Goal: Task Accomplishment & Management: Manage account settings

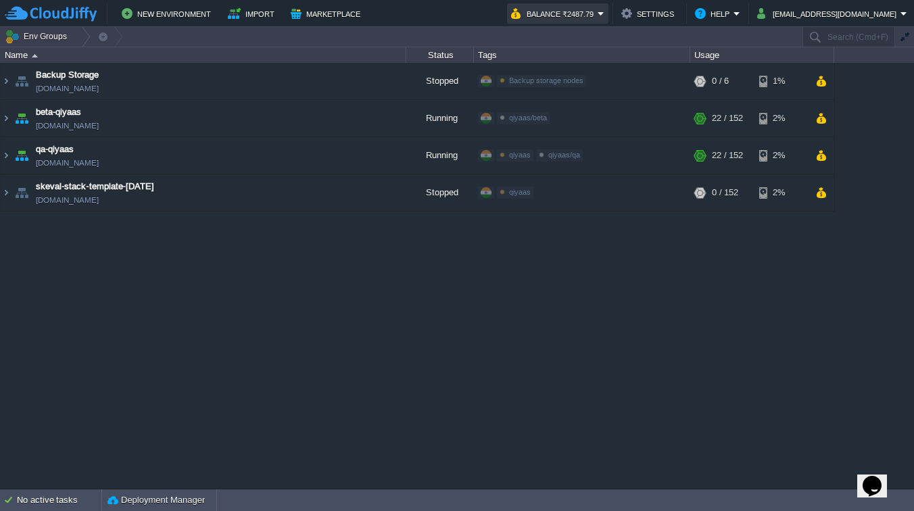
click at [598, 17] on button "Balance ₹2487.79" at bounding box center [554, 13] width 87 height 16
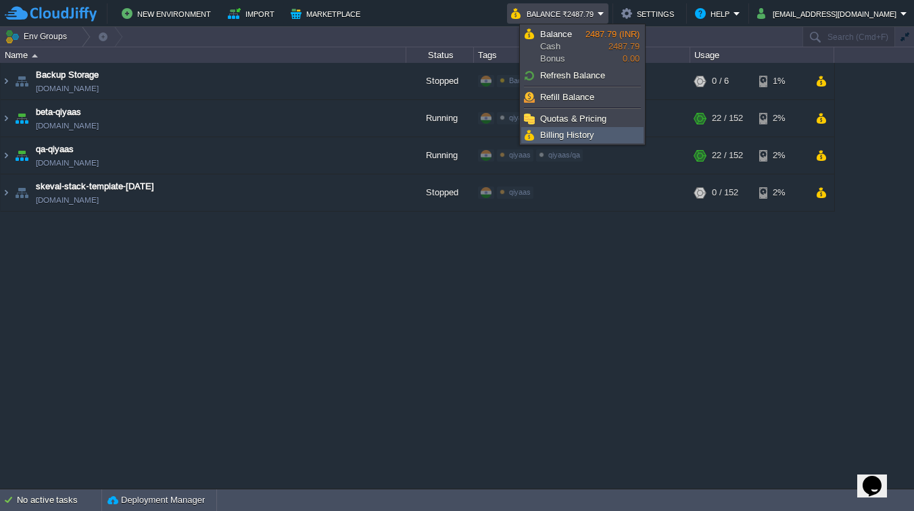
click at [605, 135] on link "Billing History" at bounding box center [582, 135] width 121 height 15
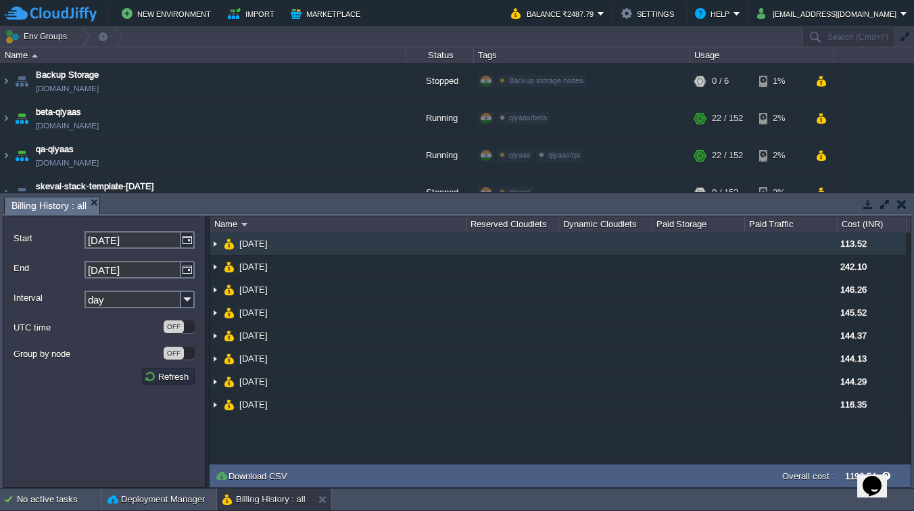
click at [216, 246] on img at bounding box center [215, 244] width 11 height 22
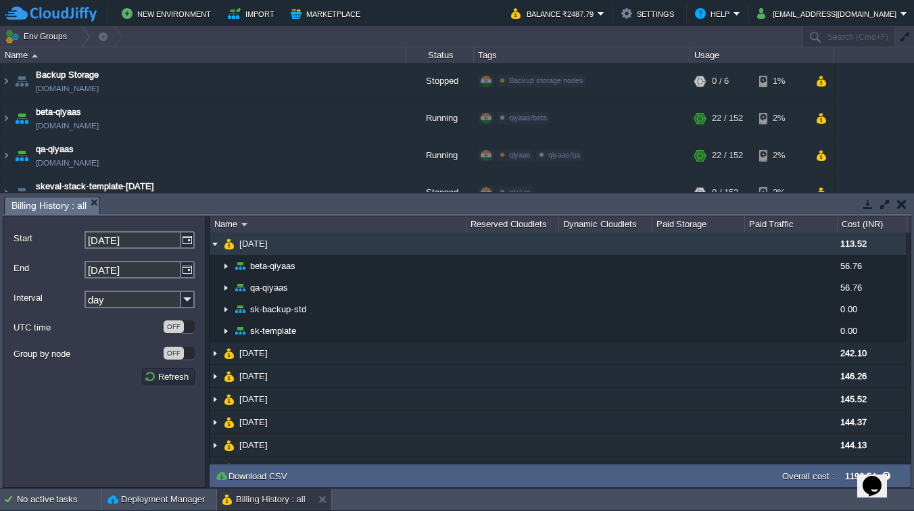
click at [216, 246] on img at bounding box center [215, 244] width 11 height 22
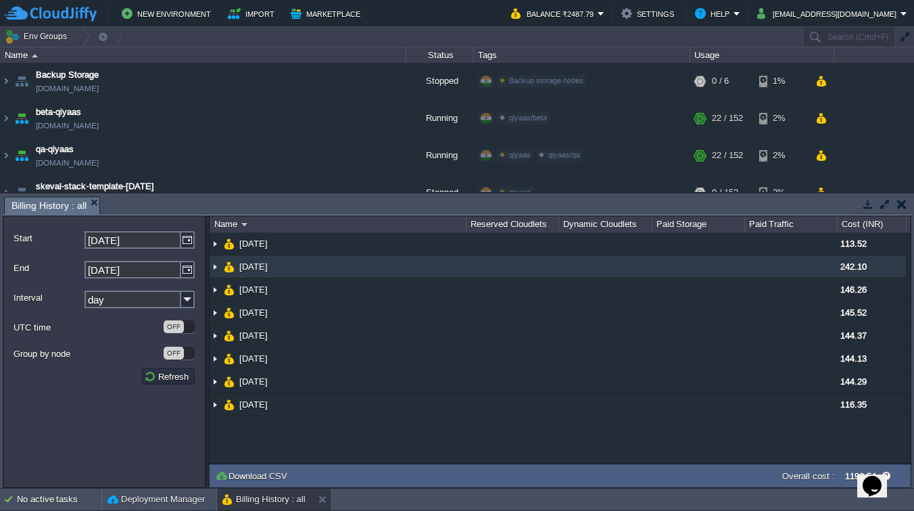
click at [214, 264] on img at bounding box center [215, 267] width 11 height 22
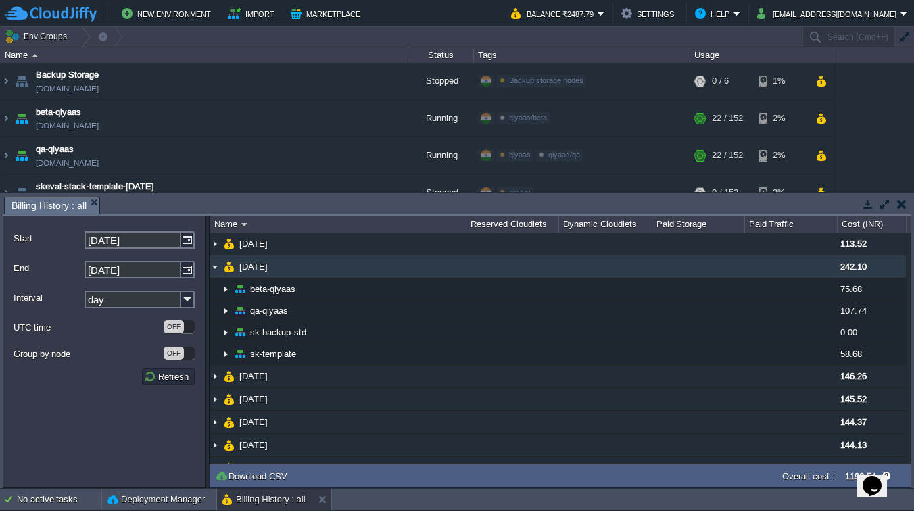
click at [214, 264] on img at bounding box center [215, 267] width 11 height 22
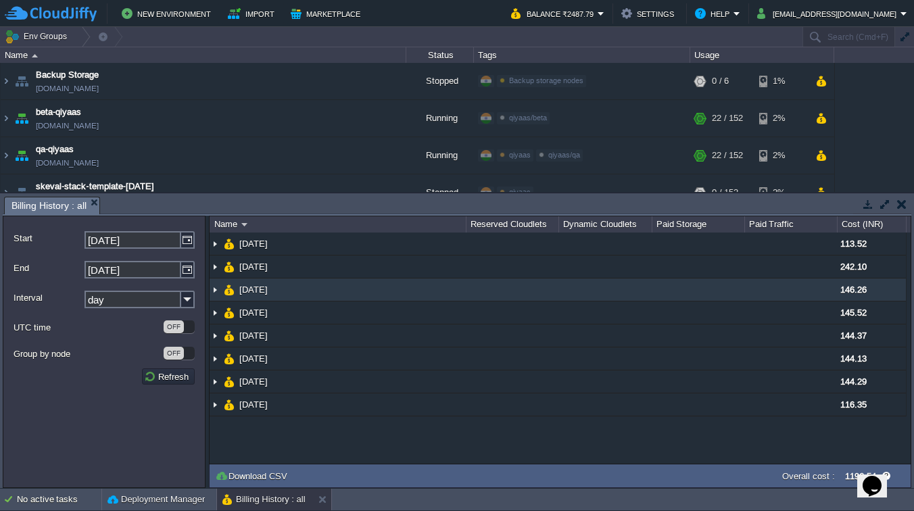
click at [214, 293] on img at bounding box center [215, 290] width 11 height 22
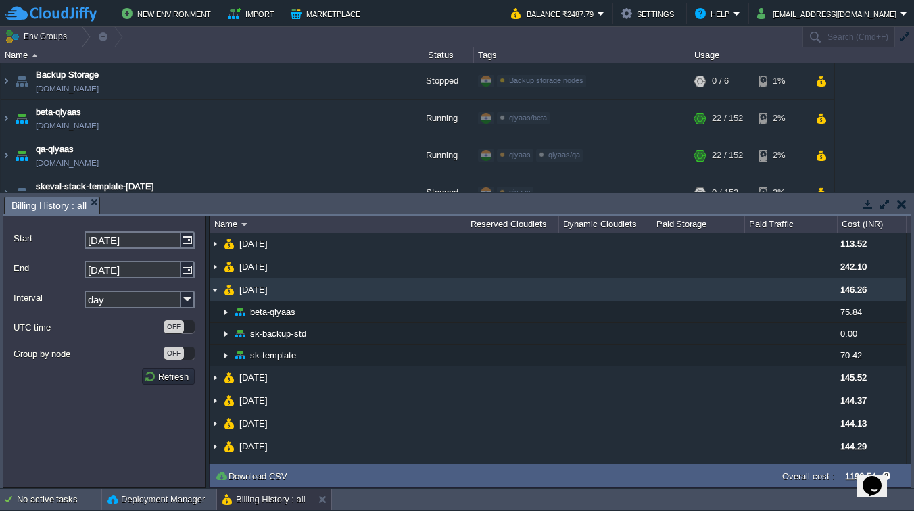
click at [214, 293] on img at bounding box center [215, 290] width 11 height 22
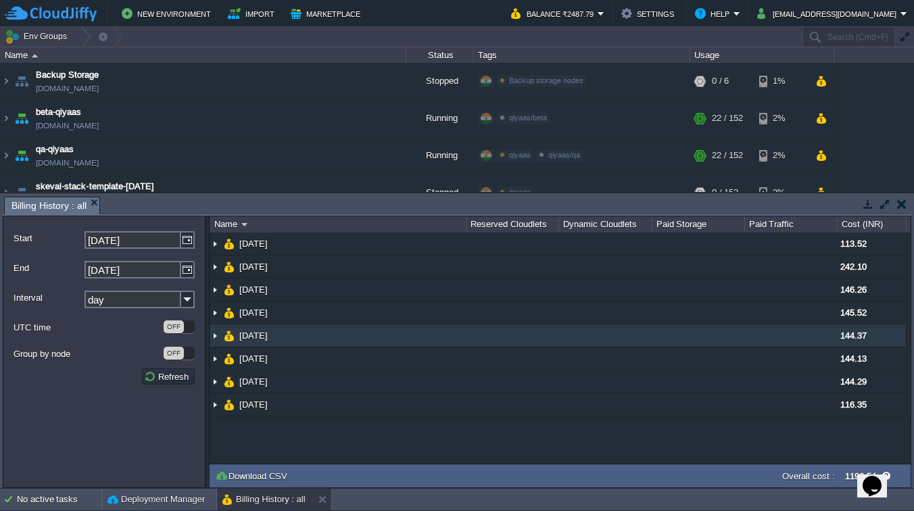
click at [214, 336] on img at bounding box center [215, 336] width 11 height 22
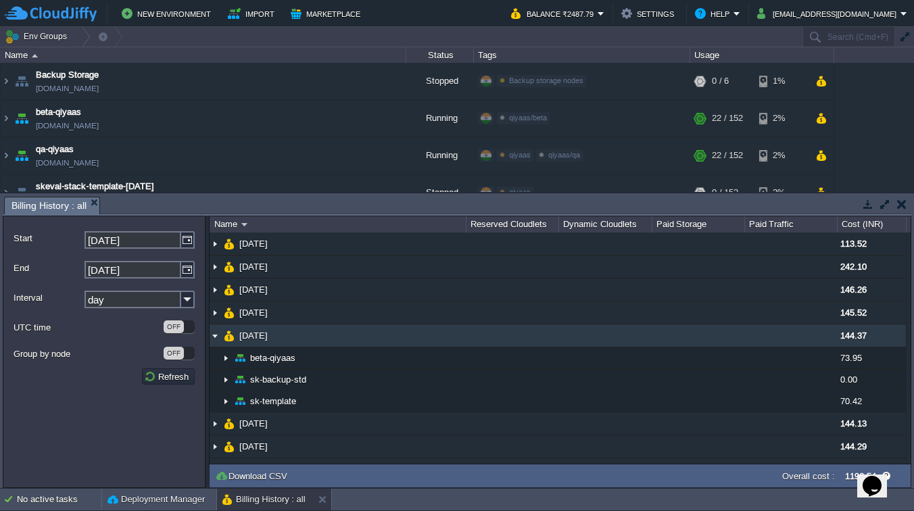
click at [214, 336] on img at bounding box center [215, 336] width 11 height 22
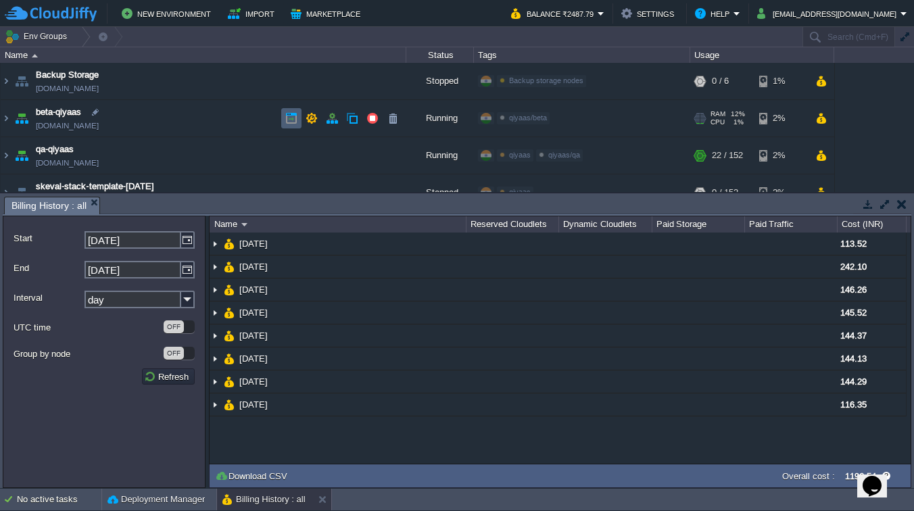
scroll to position [20, 0]
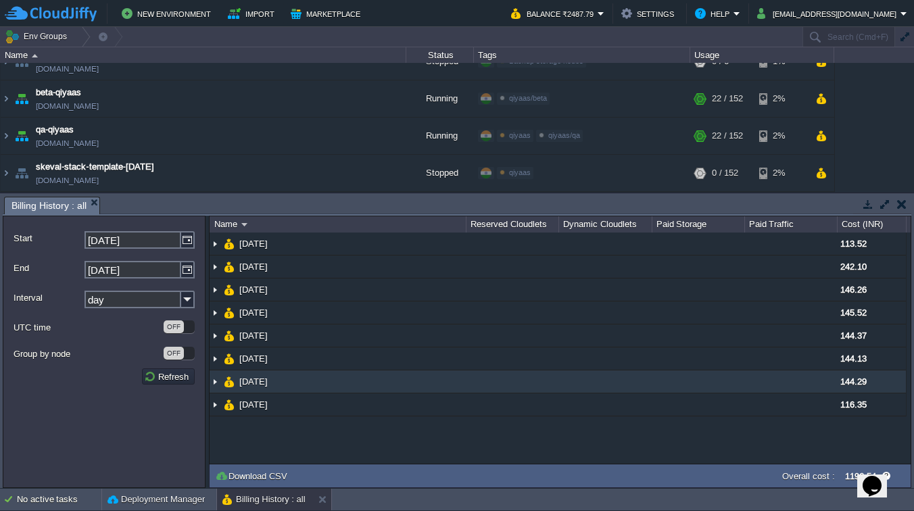
click at [218, 383] on img at bounding box center [215, 382] width 11 height 22
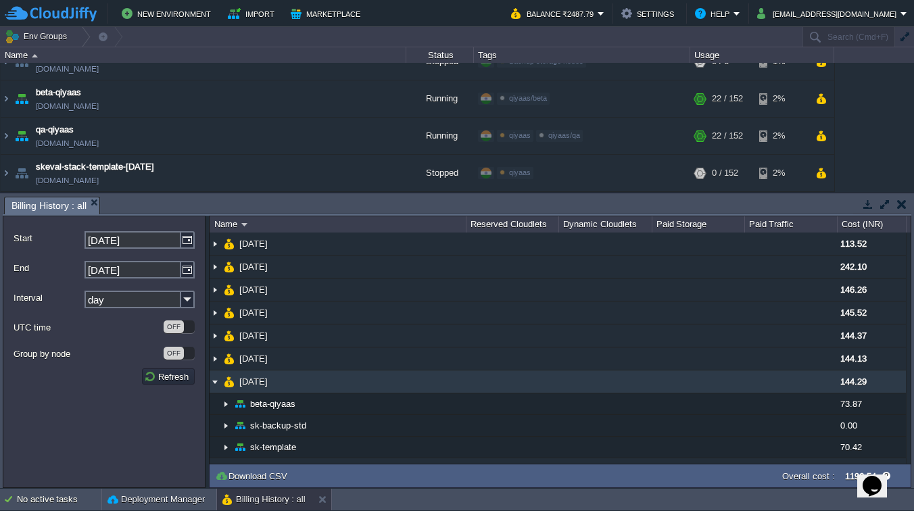
scroll to position [22, 0]
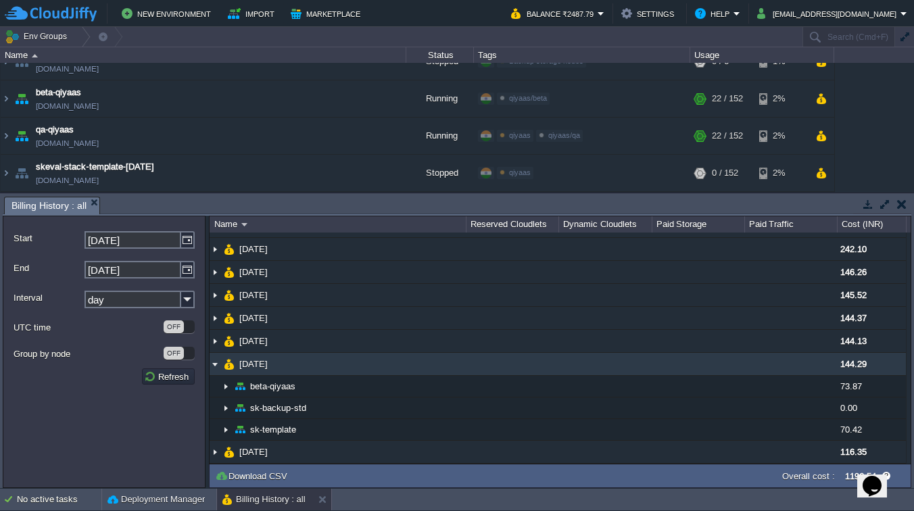
click at [216, 363] on img at bounding box center [215, 364] width 11 height 22
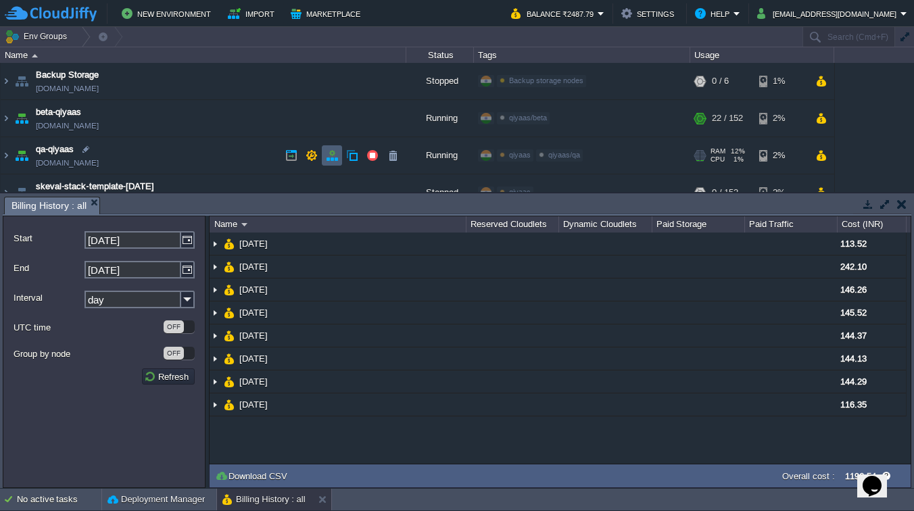
scroll to position [20, 0]
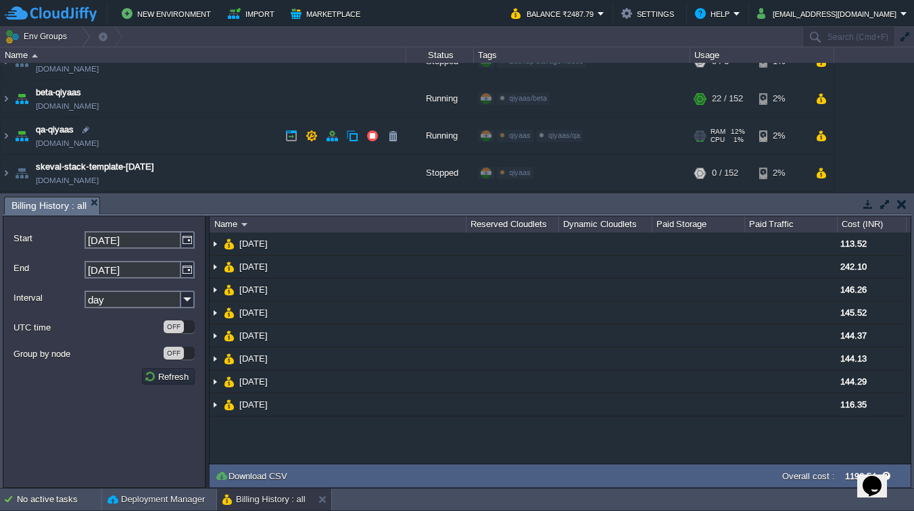
click at [563, 134] on span "qiyaas/qa" at bounding box center [564, 135] width 32 height 8
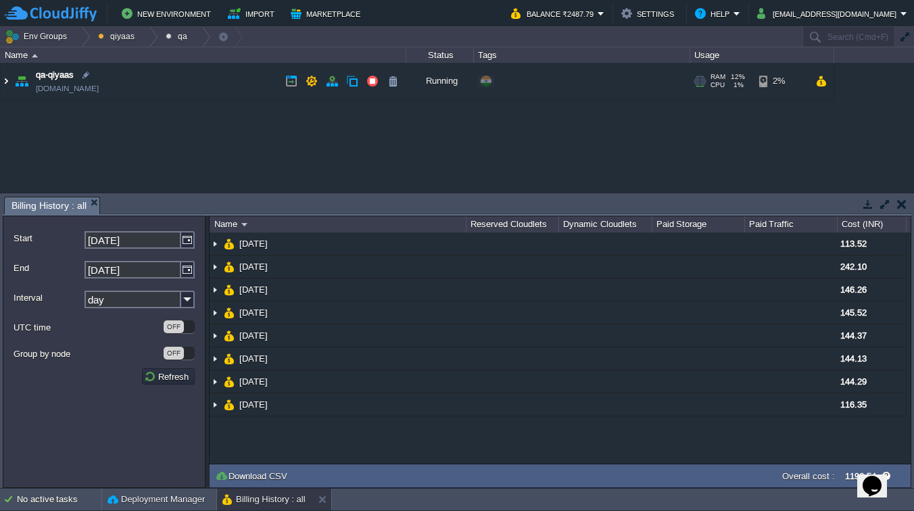
click at [7, 82] on img at bounding box center [6, 81] width 11 height 37
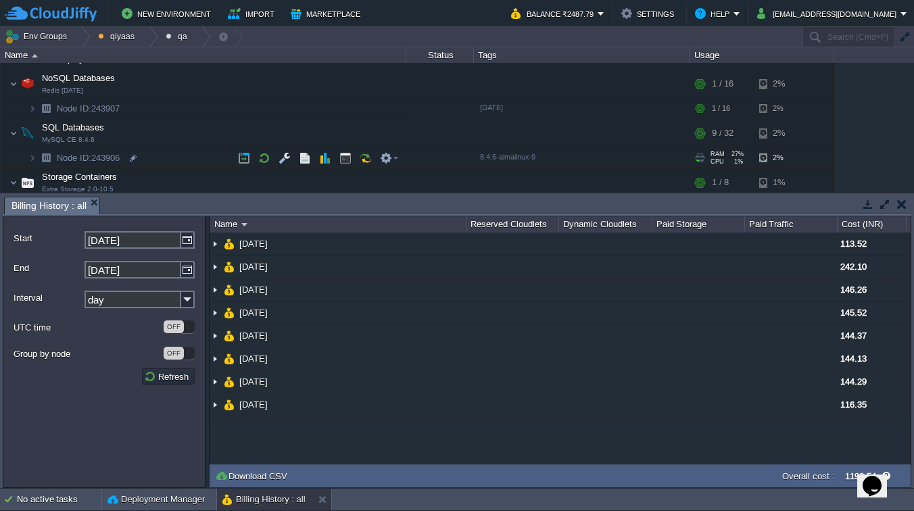
scroll to position [179, 0]
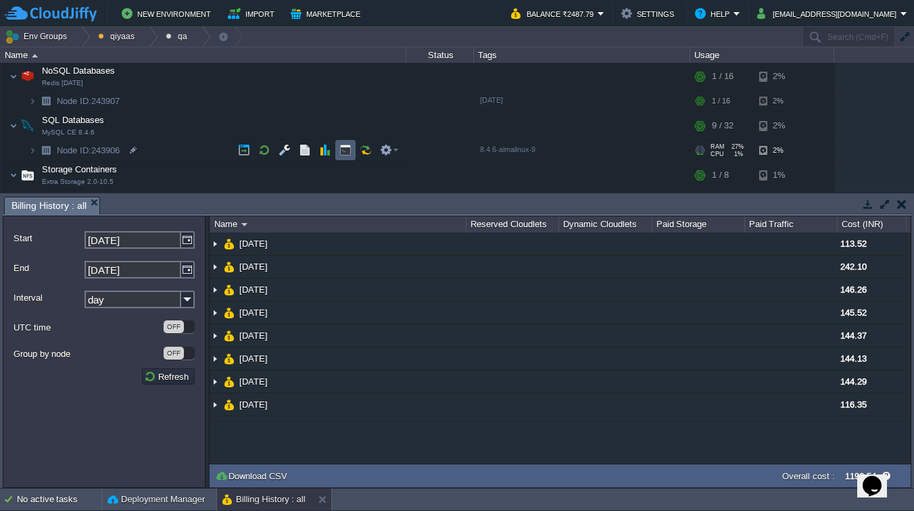
click at [347, 151] on button "button" at bounding box center [345, 150] width 12 height 12
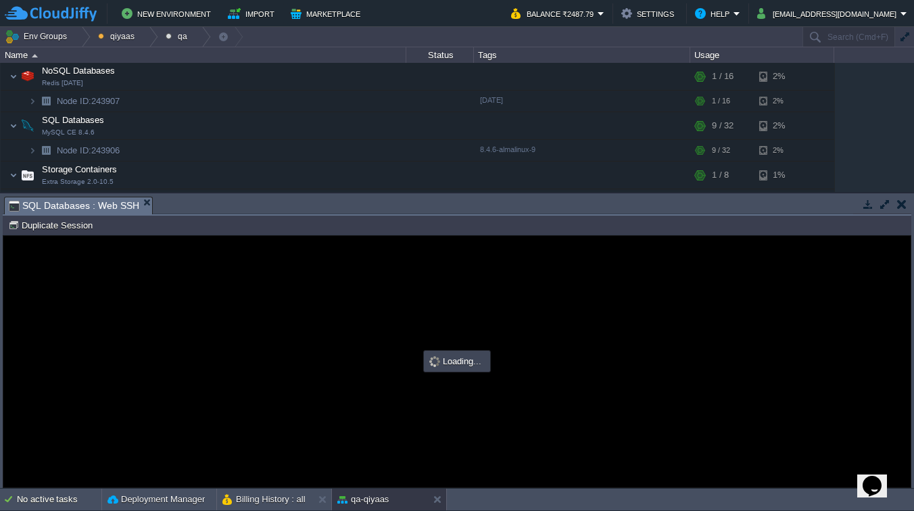
scroll to position [0, 0]
type input "#000000"
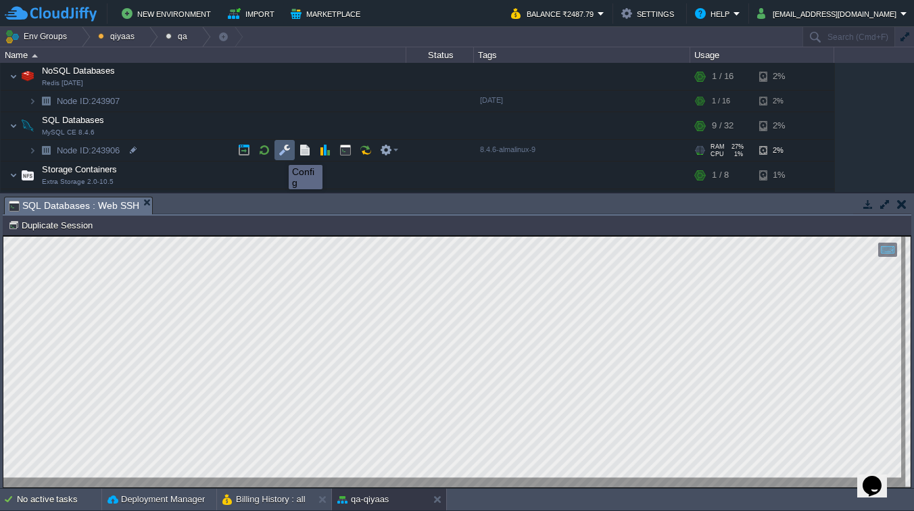
click at [281, 154] on button "button" at bounding box center [285, 150] width 12 height 12
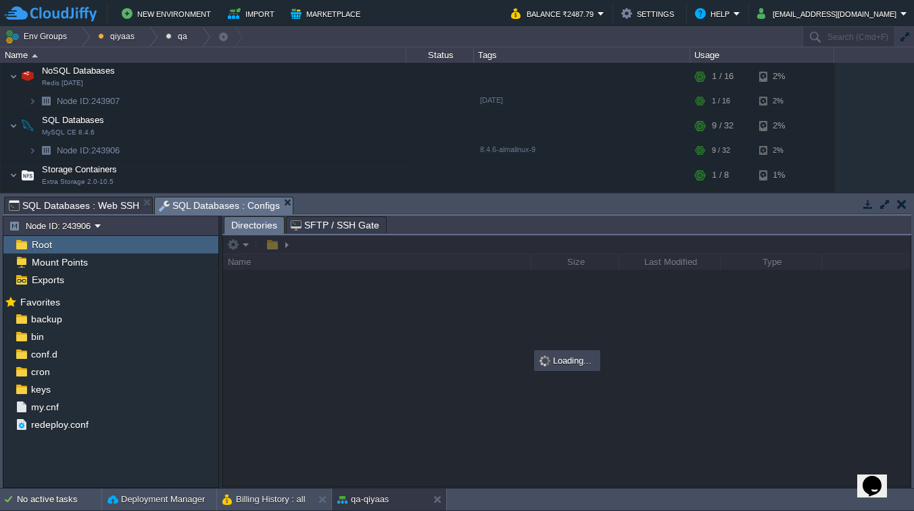
click at [295, 252] on div at bounding box center [567, 361] width 688 height 252
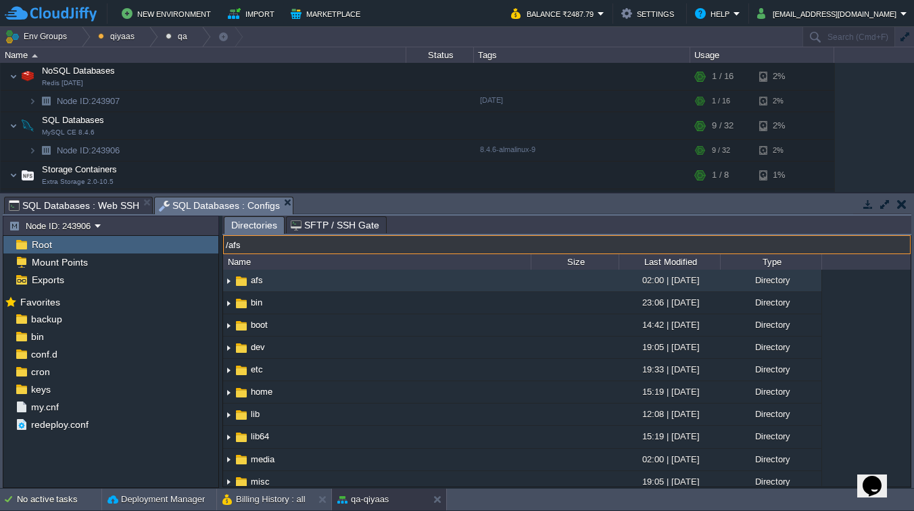
click at [330, 248] on input "/afs" at bounding box center [567, 244] width 688 height 19
type input "/tmp"
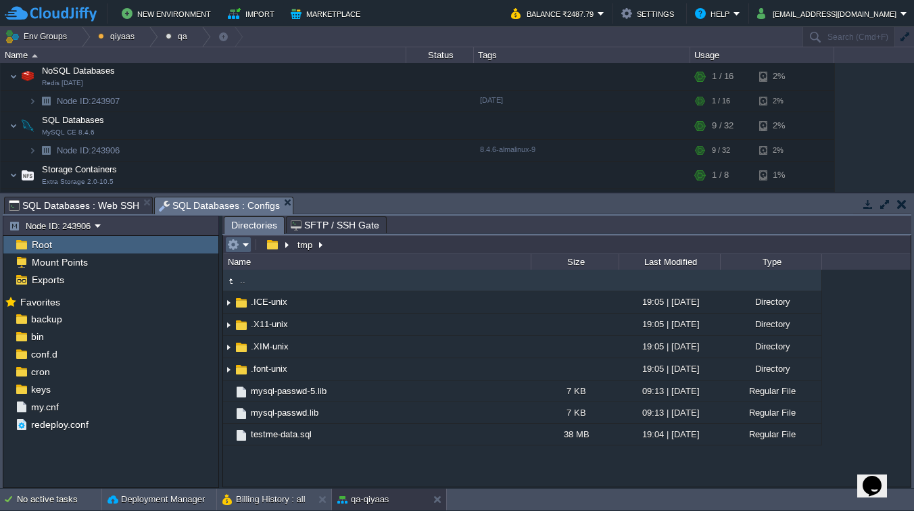
click at [246, 244] on em at bounding box center [238, 245] width 22 height 12
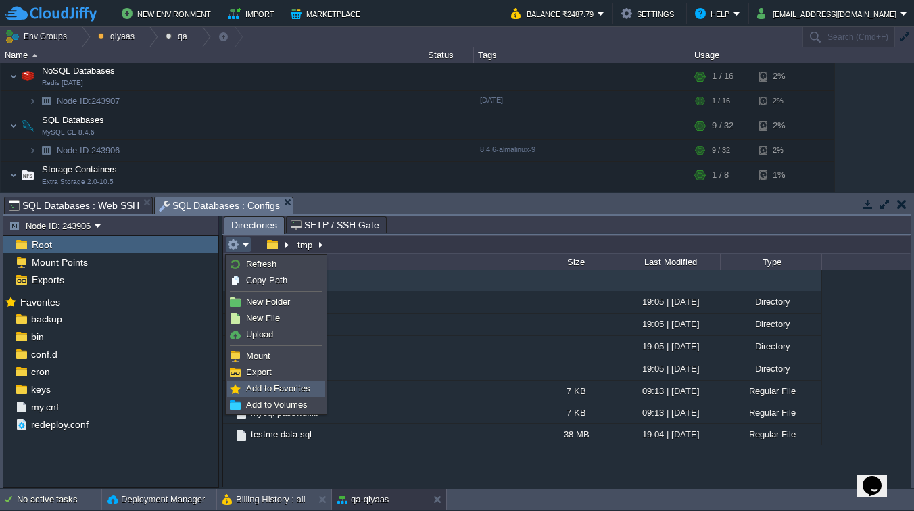
click at [257, 389] on span "Add to Favorites" at bounding box center [278, 388] width 64 height 10
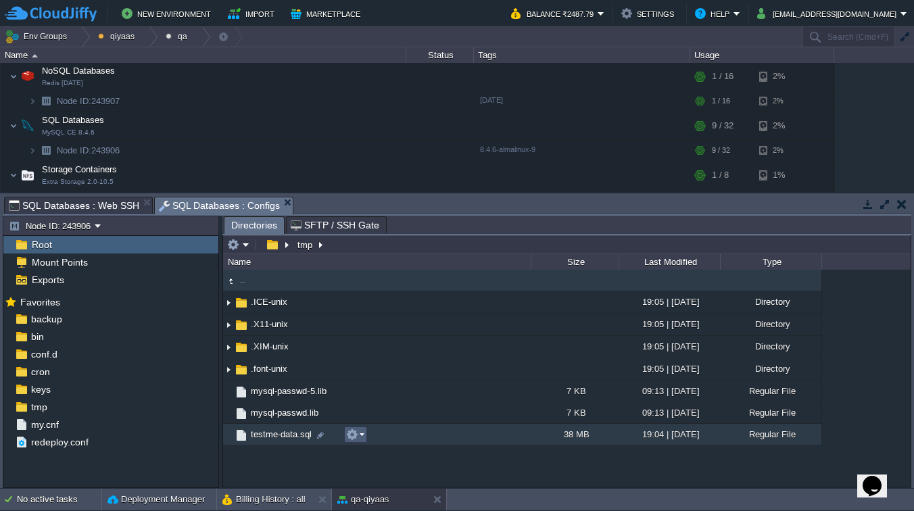
click at [354, 431] on button "button" at bounding box center [352, 435] width 12 height 12
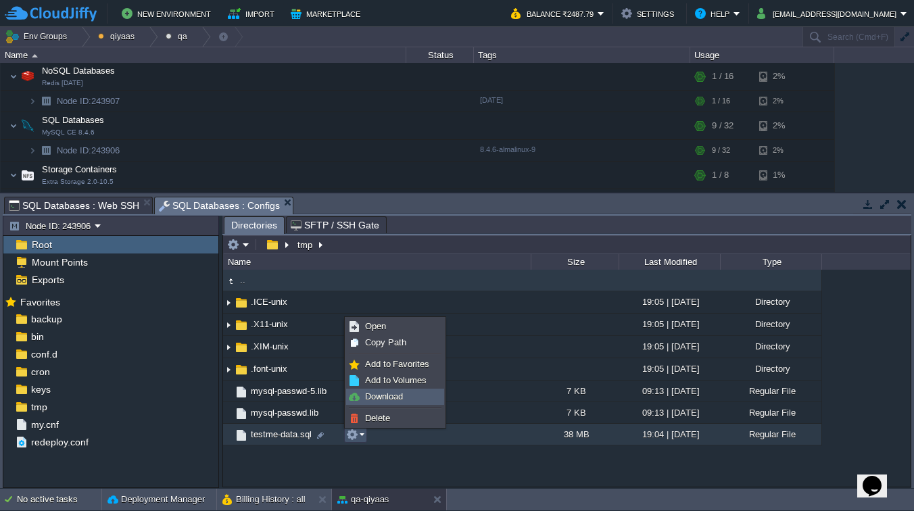
click at [364, 400] on link "Download" at bounding box center [395, 396] width 97 height 15
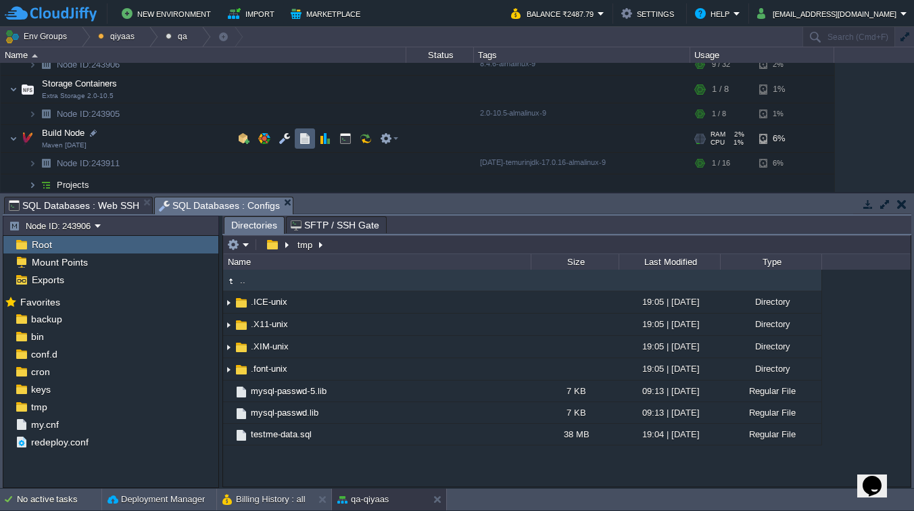
scroll to position [269, 0]
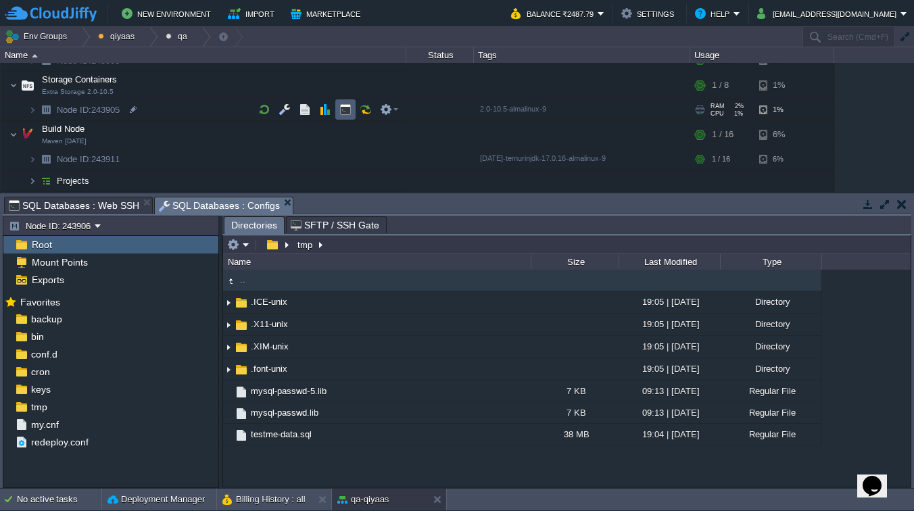
click at [348, 116] on td at bounding box center [345, 109] width 20 height 20
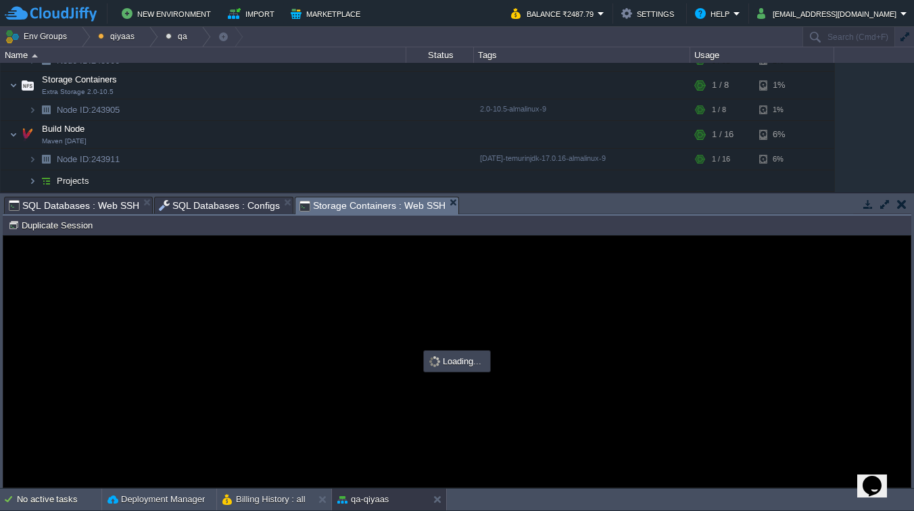
scroll to position [0, 0]
type input "#000000"
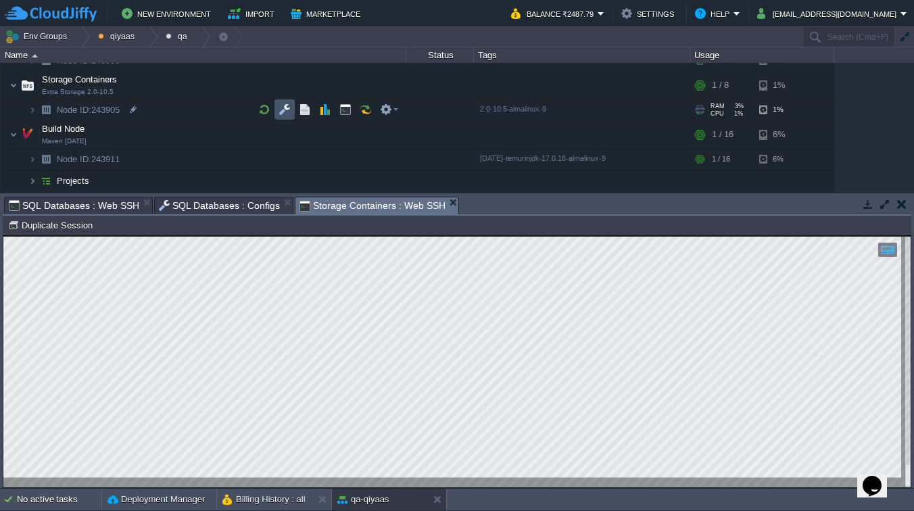
click at [288, 104] on button "button" at bounding box center [285, 109] width 12 height 12
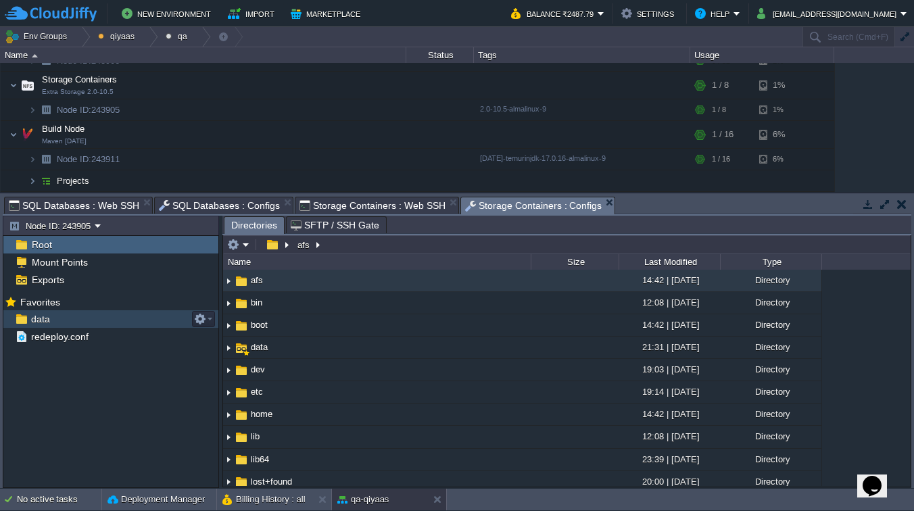
click at [42, 321] on span "data" at bounding box center [40, 319] width 24 height 12
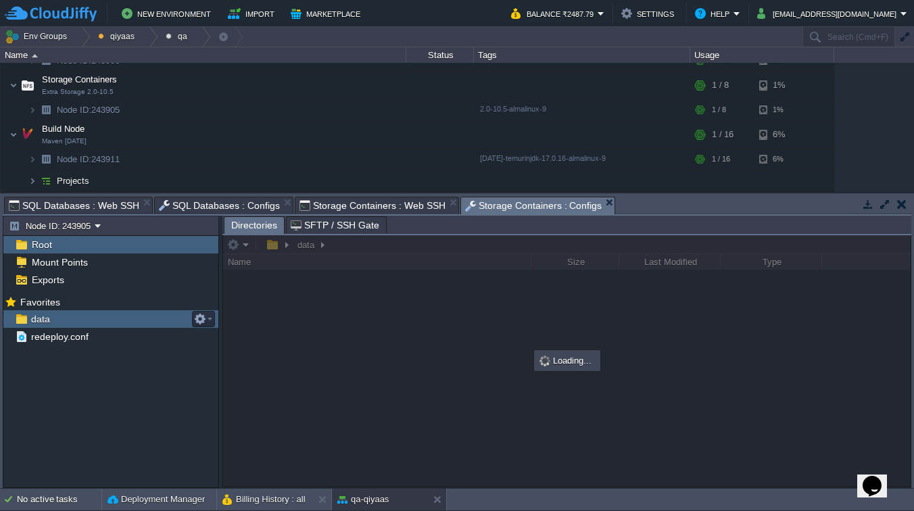
click at [42, 321] on span "data" at bounding box center [40, 319] width 24 height 12
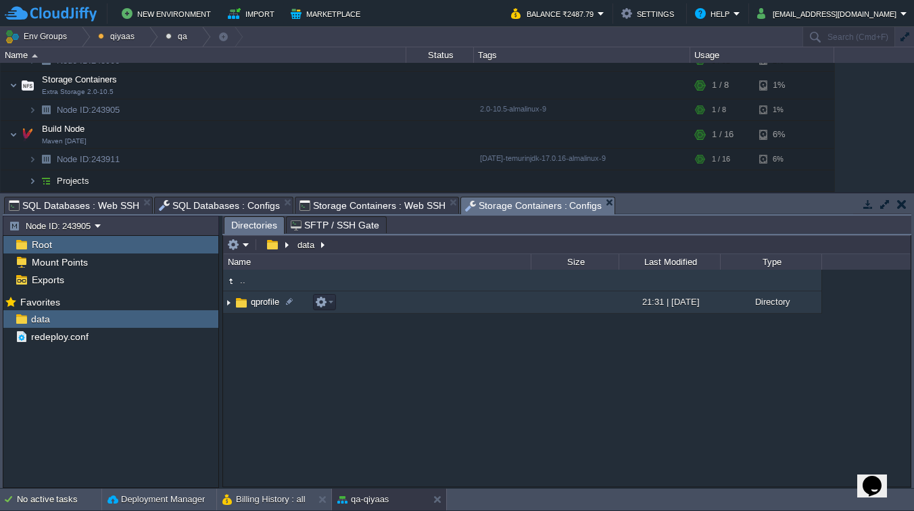
click at [264, 302] on span "qprofile" at bounding box center [265, 301] width 32 height 11
click at [261, 308] on span "data" at bounding box center [259, 301] width 21 height 11
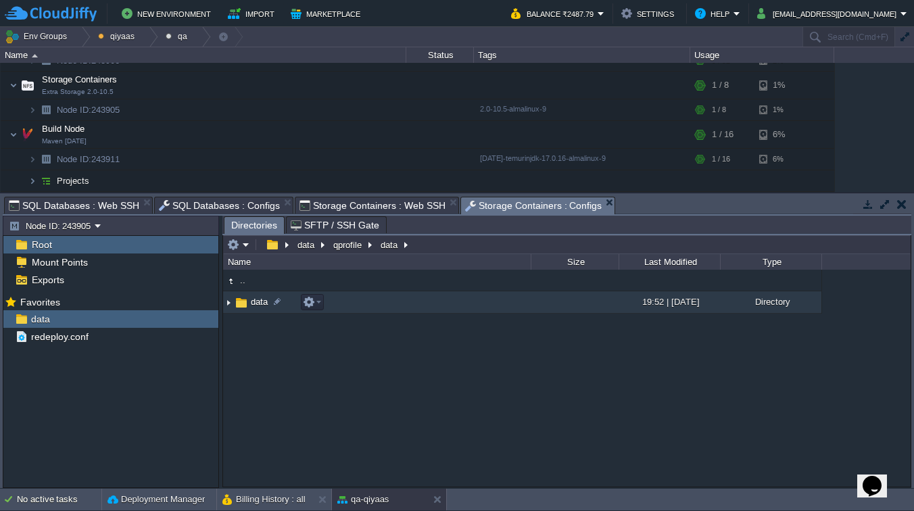
click at [261, 308] on span "data" at bounding box center [259, 301] width 21 height 11
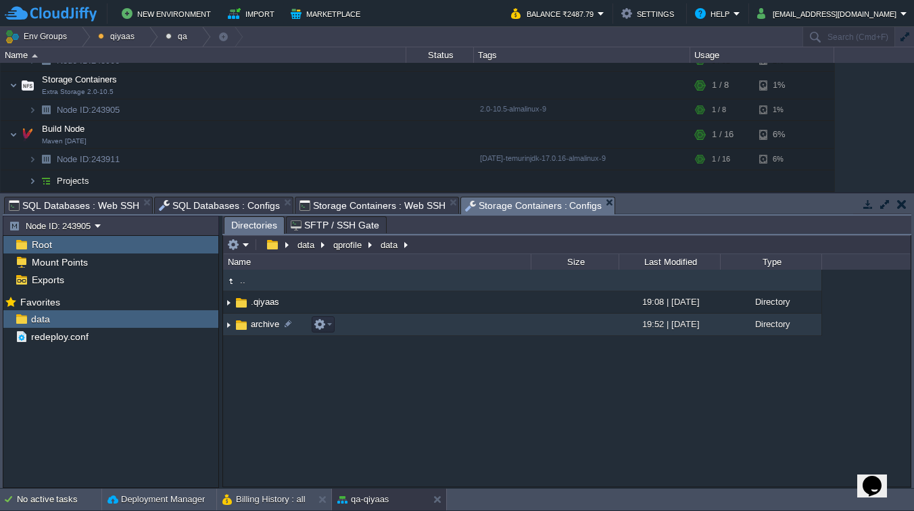
click at [229, 328] on img at bounding box center [228, 324] width 11 height 21
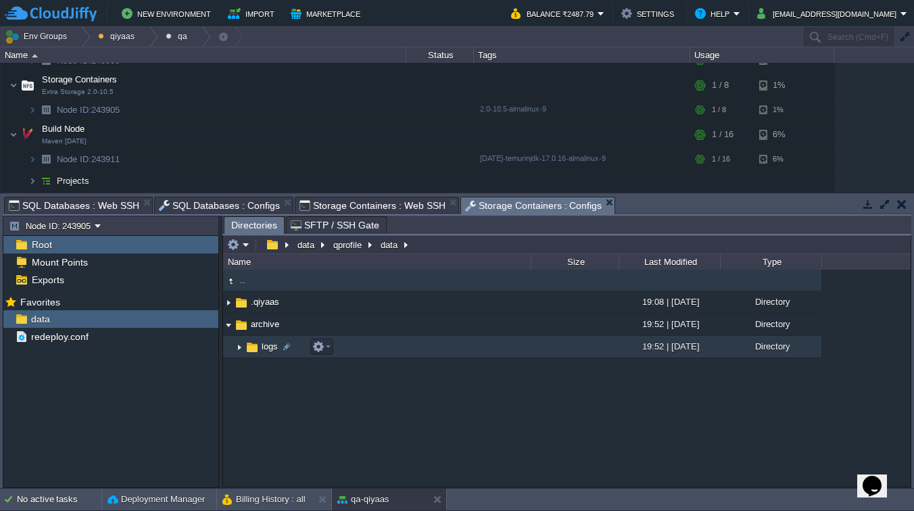
click at [238, 348] on img at bounding box center [239, 347] width 11 height 21
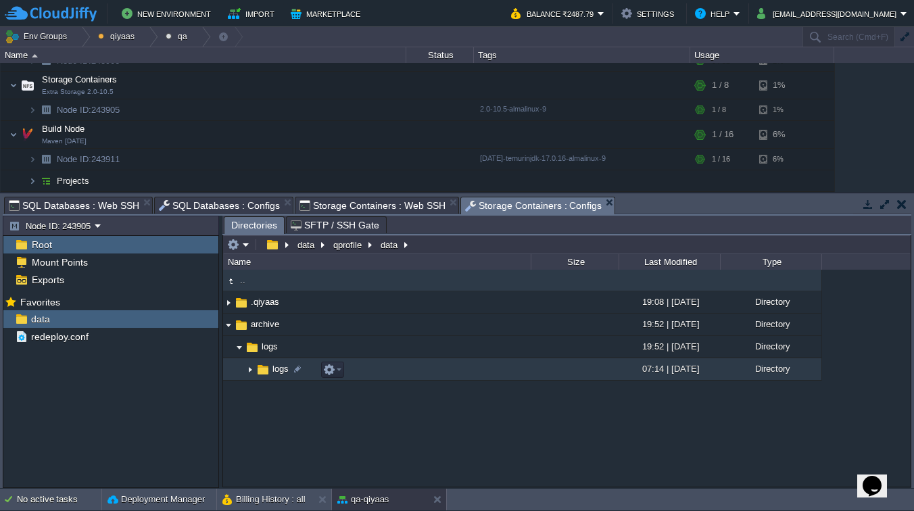
click at [272, 370] on span "logs" at bounding box center [280, 368] width 20 height 11
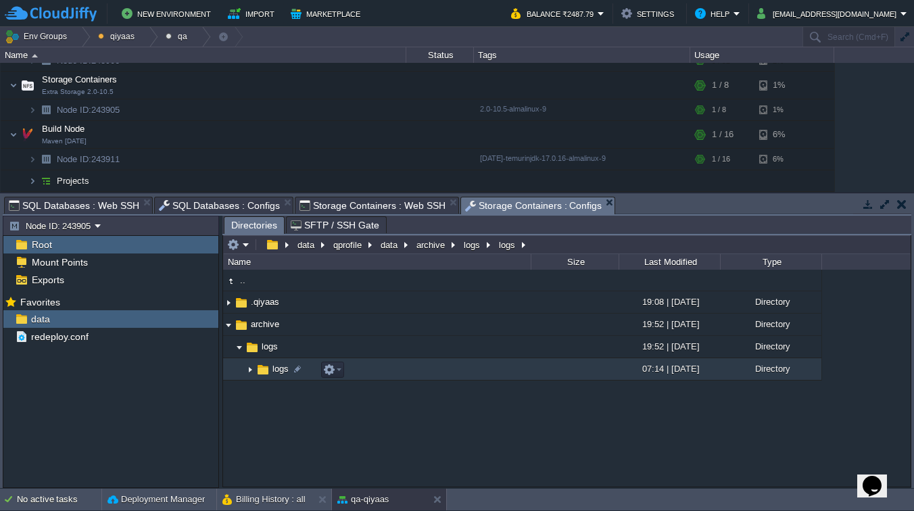
click at [252, 373] on img at bounding box center [250, 369] width 11 height 21
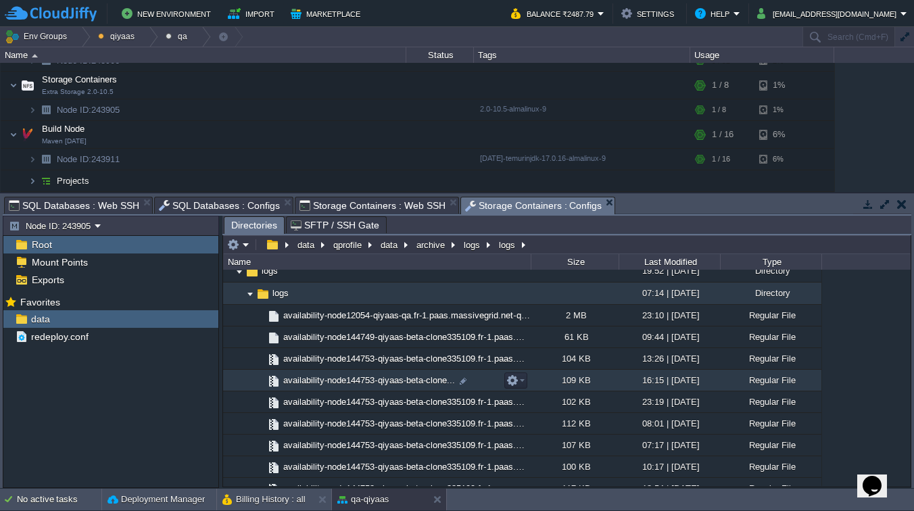
scroll to position [34, 0]
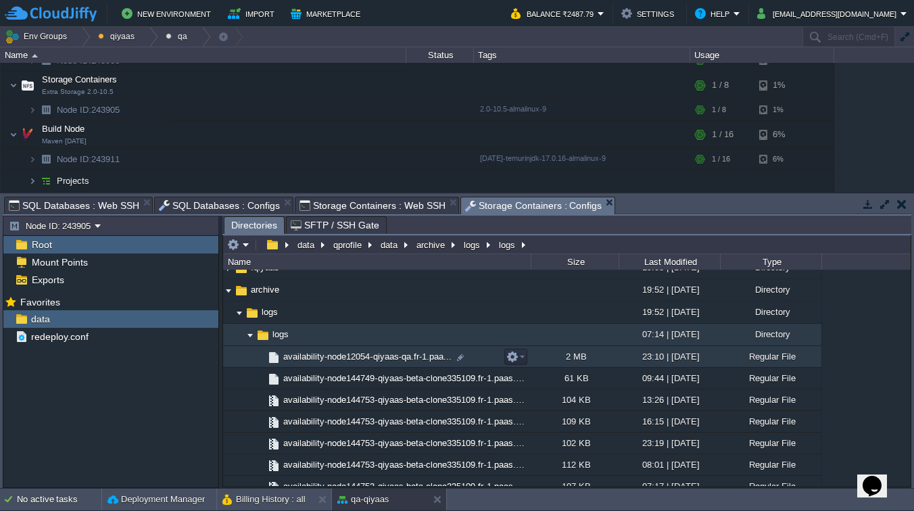
click at [409, 362] on span "availability-node12054-qiyaas-qa.fr-1.paa..." at bounding box center [367, 356] width 172 height 11
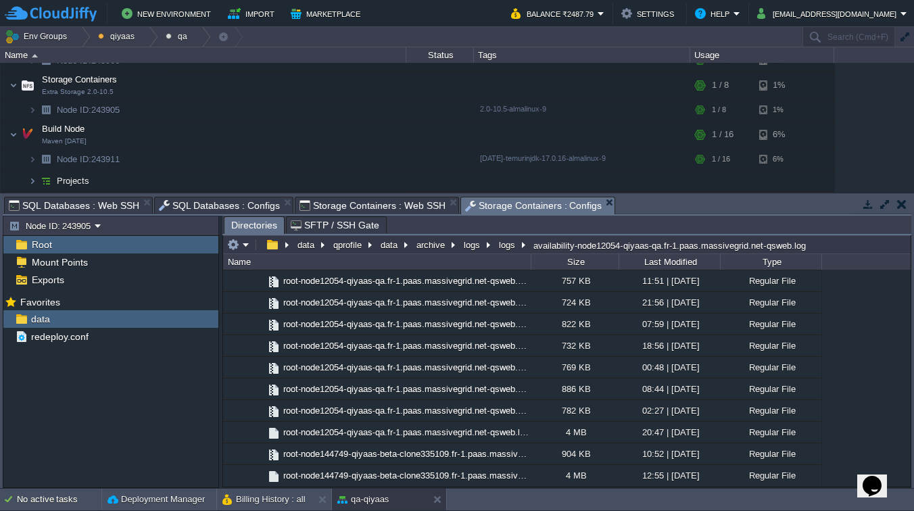
scroll to position [1973, 0]
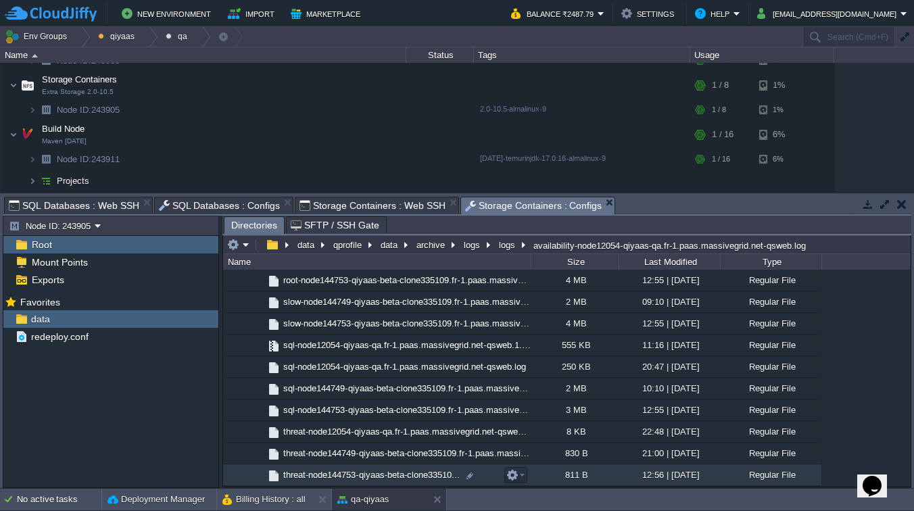
click at [398, 479] on span "threat-node144753-qiyaas-beta-clone33510..." at bounding box center [371, 474] width 181 height 11
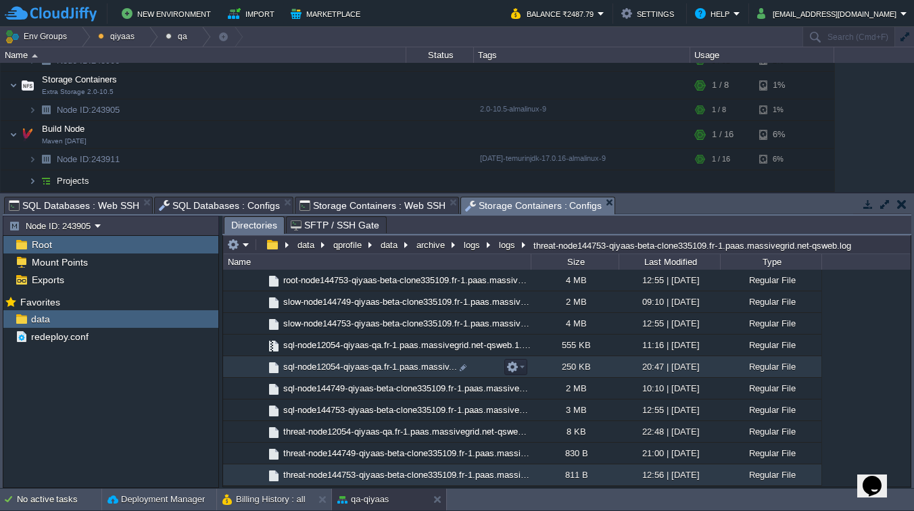
click at [392, 364] on span "sql-node12054-qiyaas-qa.fr-1.paas.massiv..." at bounding box center [370, 366] width 178 height 11
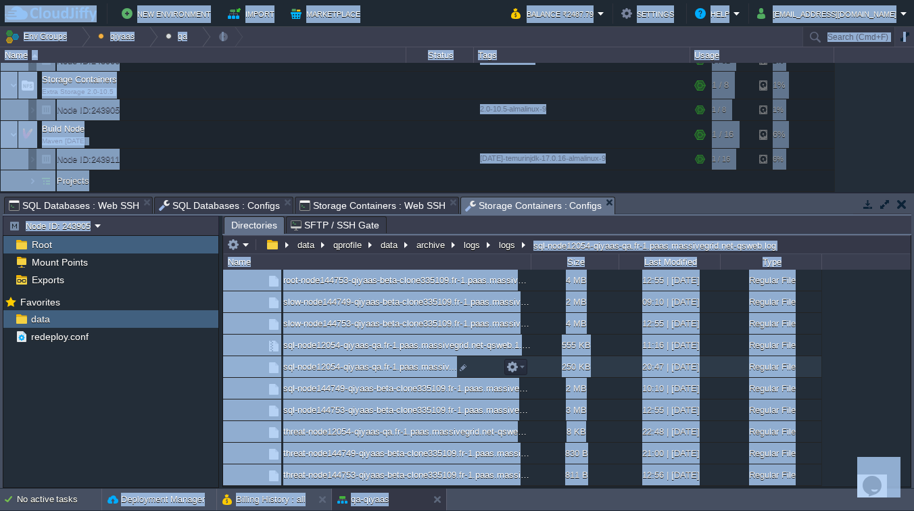
click at [239, 368] on img at bounding box center [239, 362] width 11 height 12
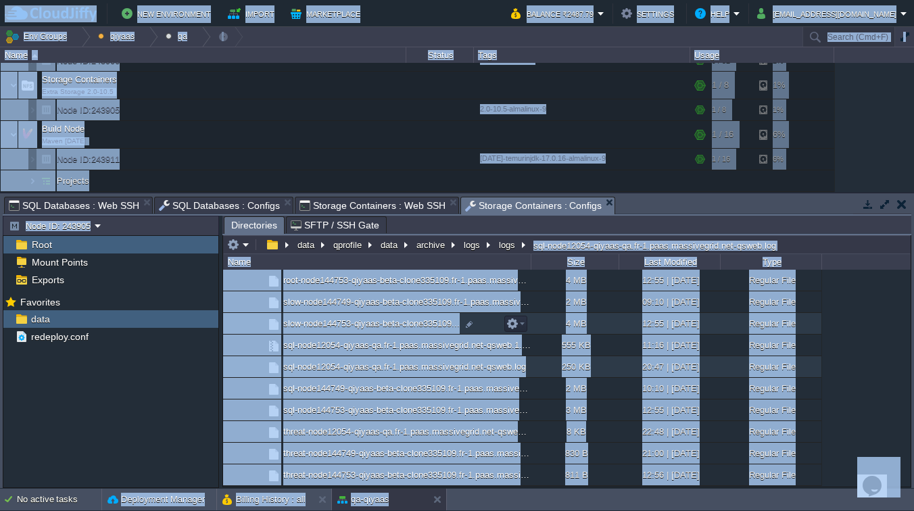
click at [309, 333] on td "slow-node144753-qiyaas-beta-clone335109..." at bounding box center [377, 324] width 308 height 22
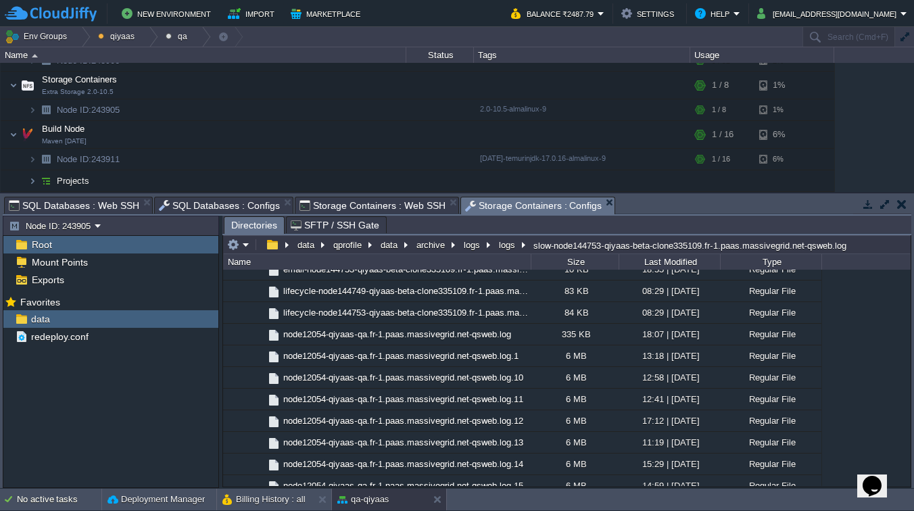
scroll to position [0, 0]
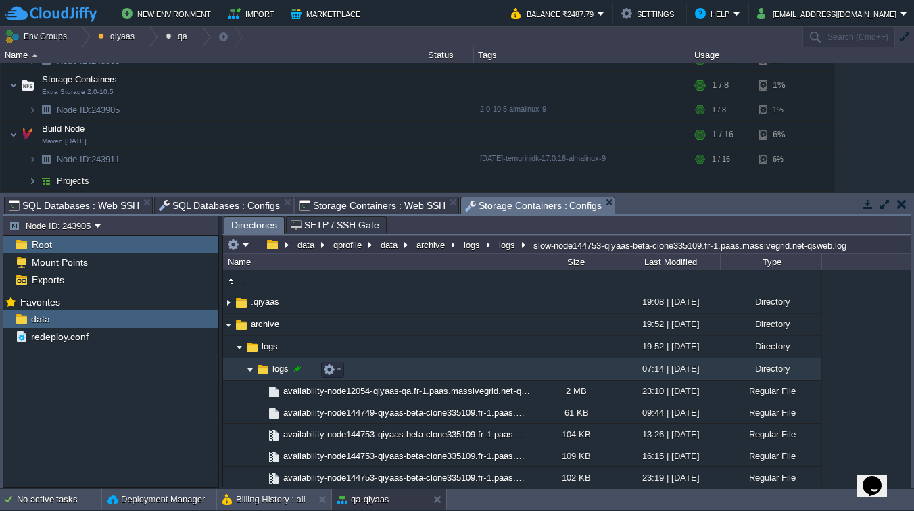
click at [298, 369] on div at bounding box center [297, 369] width 12 height 12
click at [320, 369] on button "button" at bounding box center [318, 370] width 12 height 12
click at [289, 371] on div at bounding box center [287, 369] width 12 height 12
type input "1"
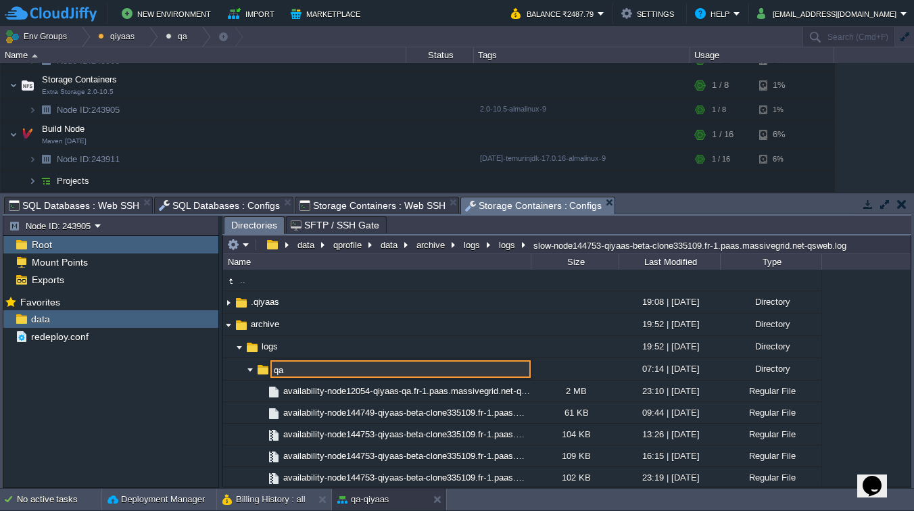
type input "qa"
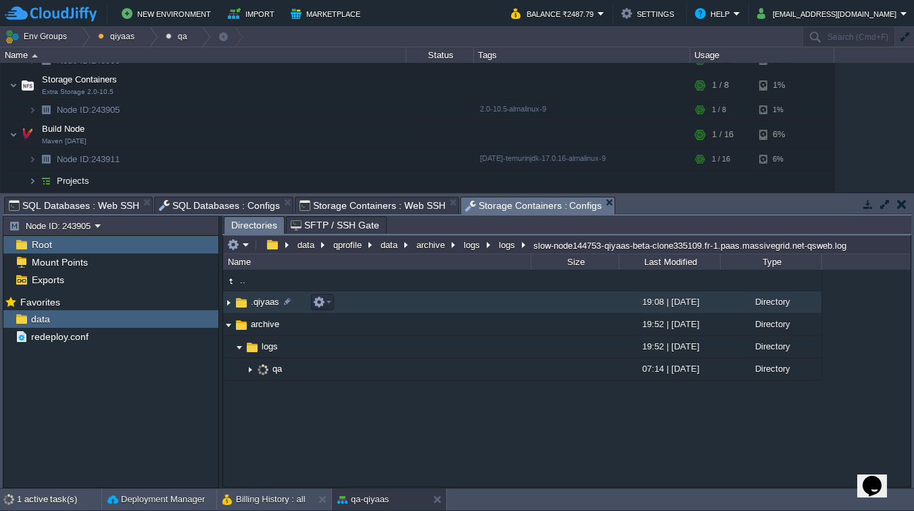
click at [240, 305] on img at bounding box center [241, 302] width 15 height 15
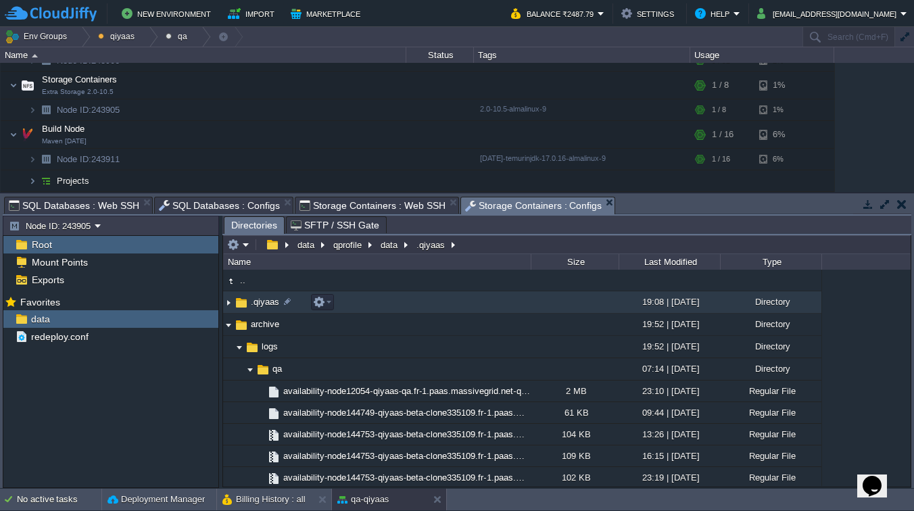
click at [244, 302] on img at bounding box center [241, 302] width 15 height 15
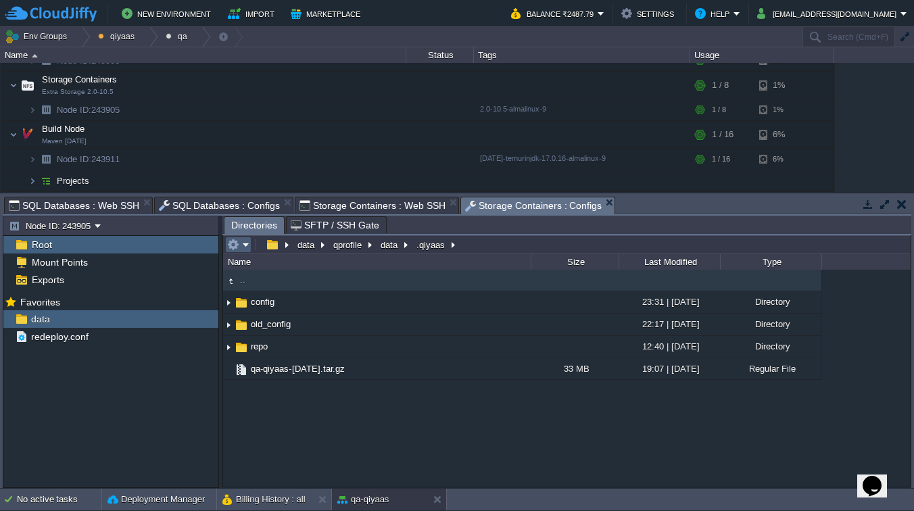
click at [242, 244] on em at bounding box center [238, 245] width 22 height 12
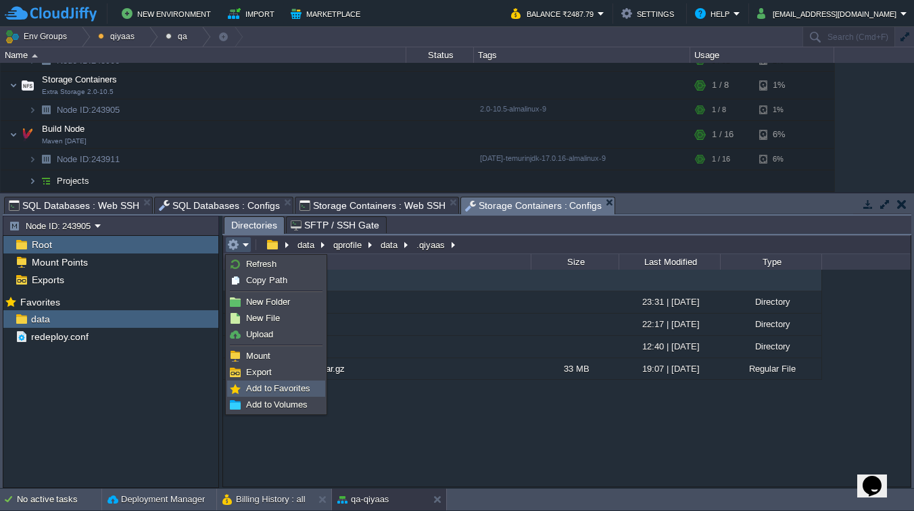
click at [262, 382] on link "Add to Favorites" at bounding box center [276, 388] width 97 height 15
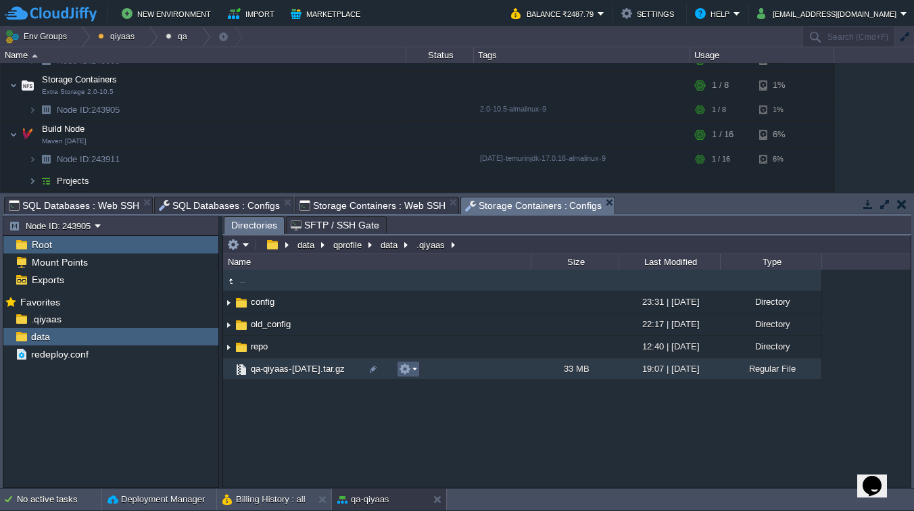
click at [414, 372] on em at bounding box center [408, 369] width 18 height 12
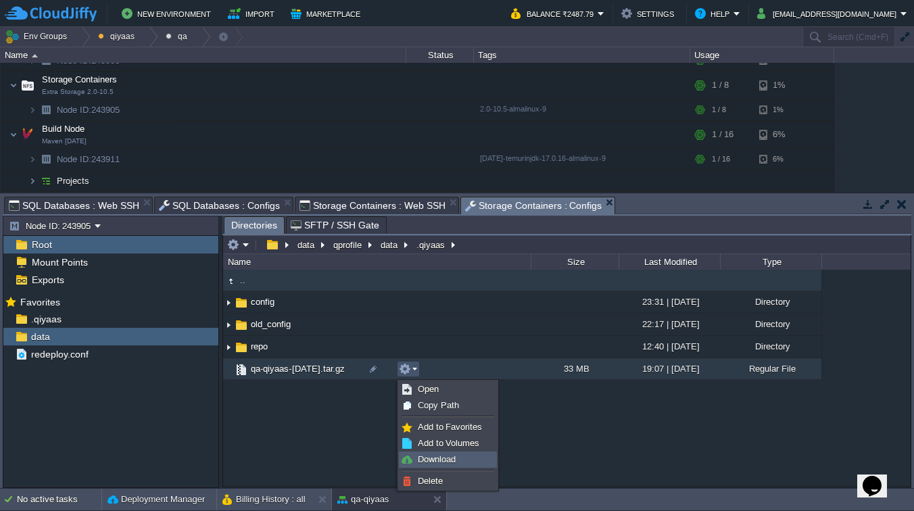
click at [433, 457] on span "Download" at bounding box center [437, 459] width 38 height 10
